Goal: Task Accomplishment & Management: Manage account settings

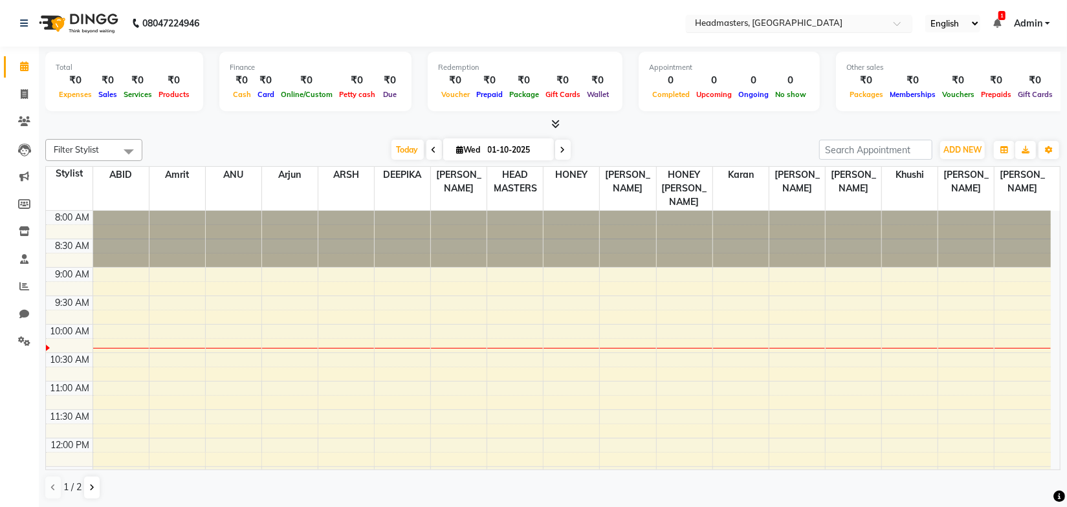
click at [632, 31] on nav "08047224946 Select Location × Headmasters, [GEOGRAPHIC_DATA] English ENGLISH Es…" at bounding box center [533, 23] width 1067 height 47
click at [744, 28] on input "text" at bounding box center [787, 24] width 188 height 13
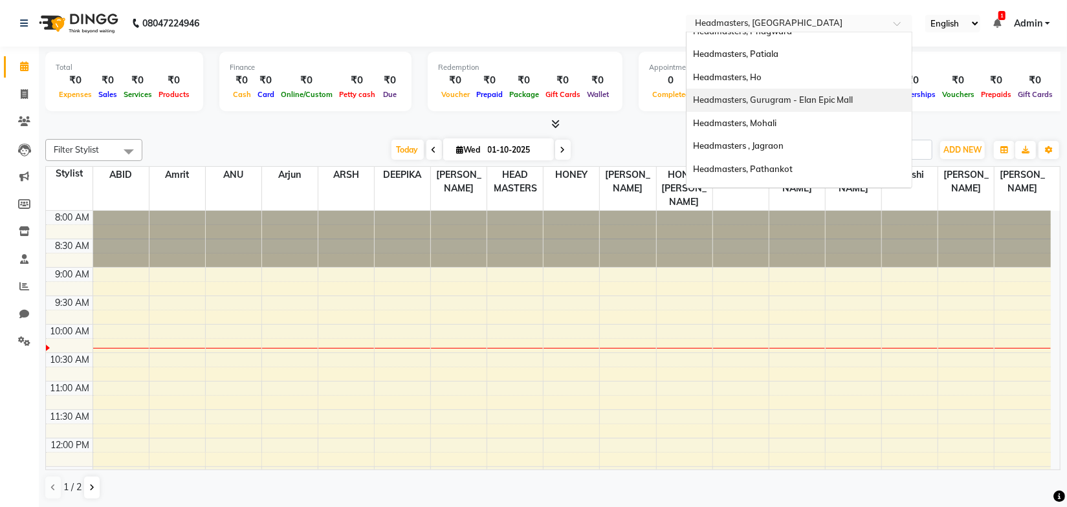
scroll to position [117, 0]
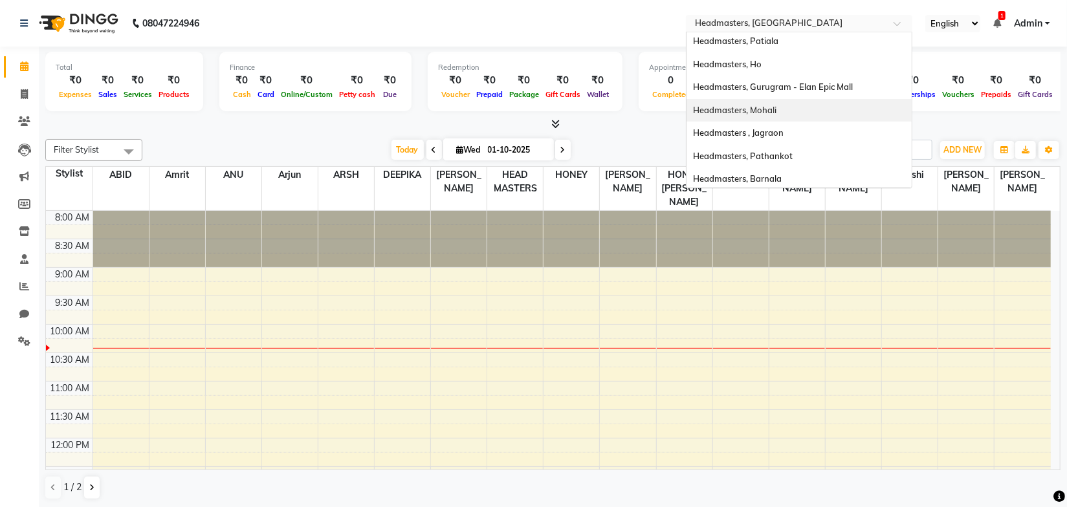
click at [768, 111] on span "Headmasters, Mohali" at bounding box center [734, 110] width 83 height 10
